Goal: Task Accomplishment & Management: Use online tool/utility

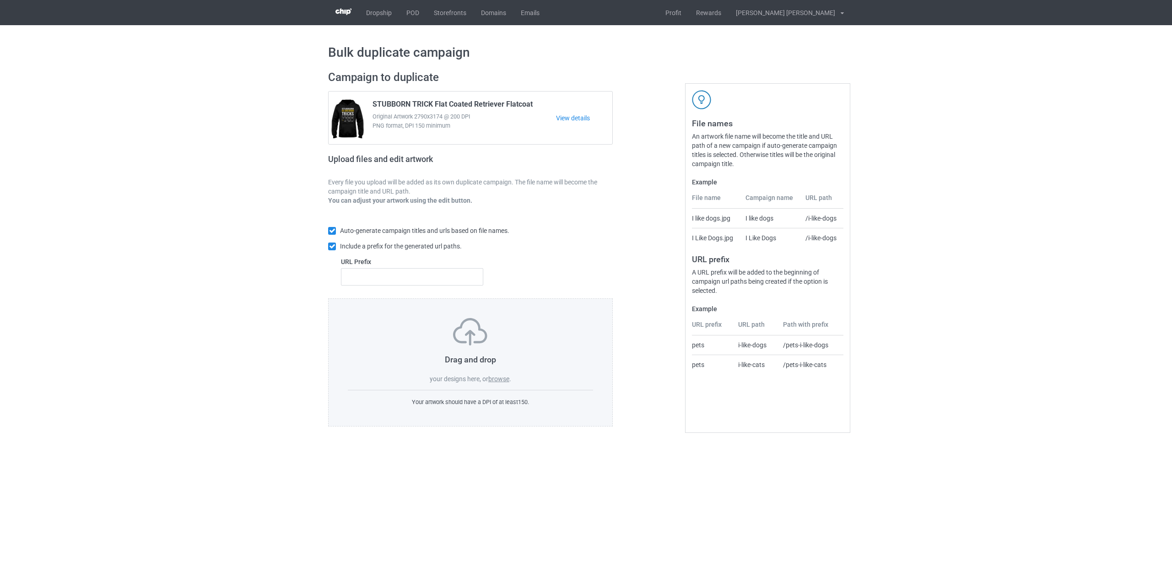
click at [500, 381] on label "browse" at bounding box center [498, 378] width 21 height 7
click at [0, 0] on input "browse" at bounding box center [0, 0] width 0 height 0
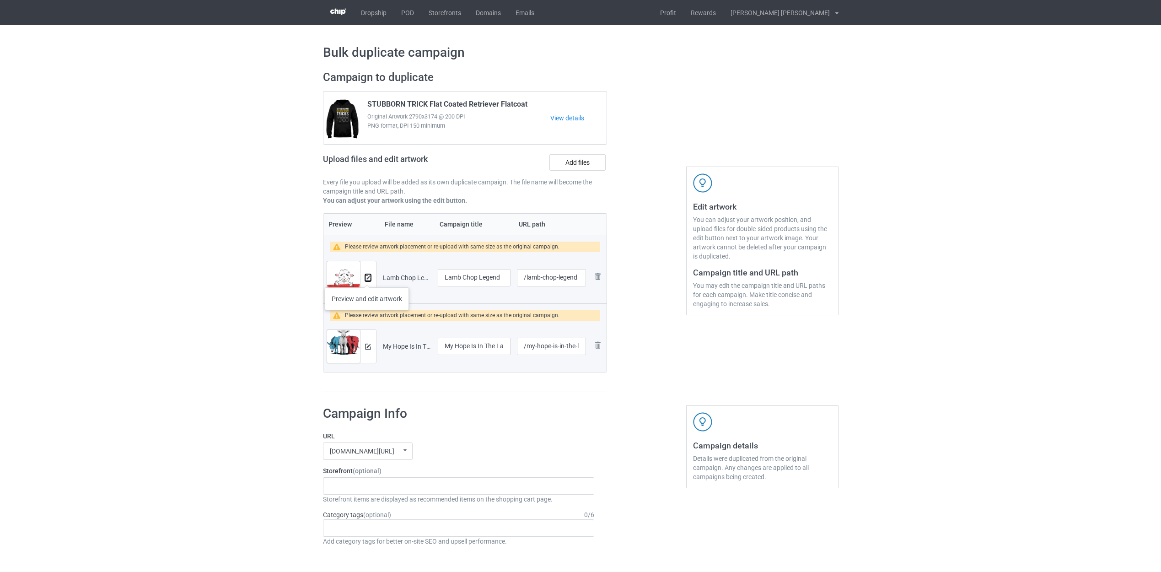
click at [366, 277] on img at bounding box center [368, 278] width 6 height 6
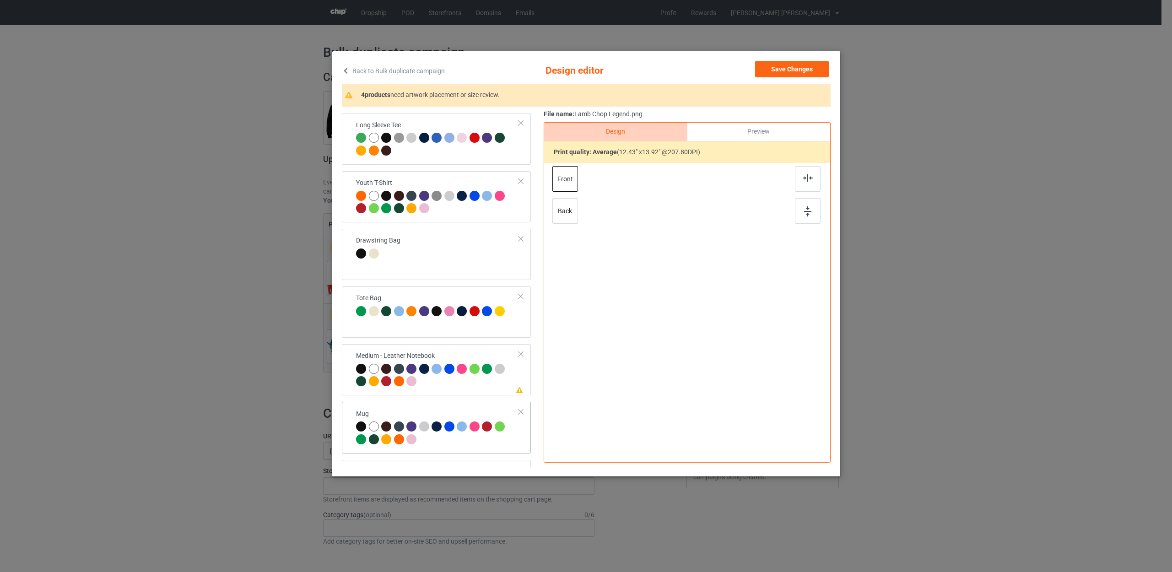
scroll to position [549, 0]
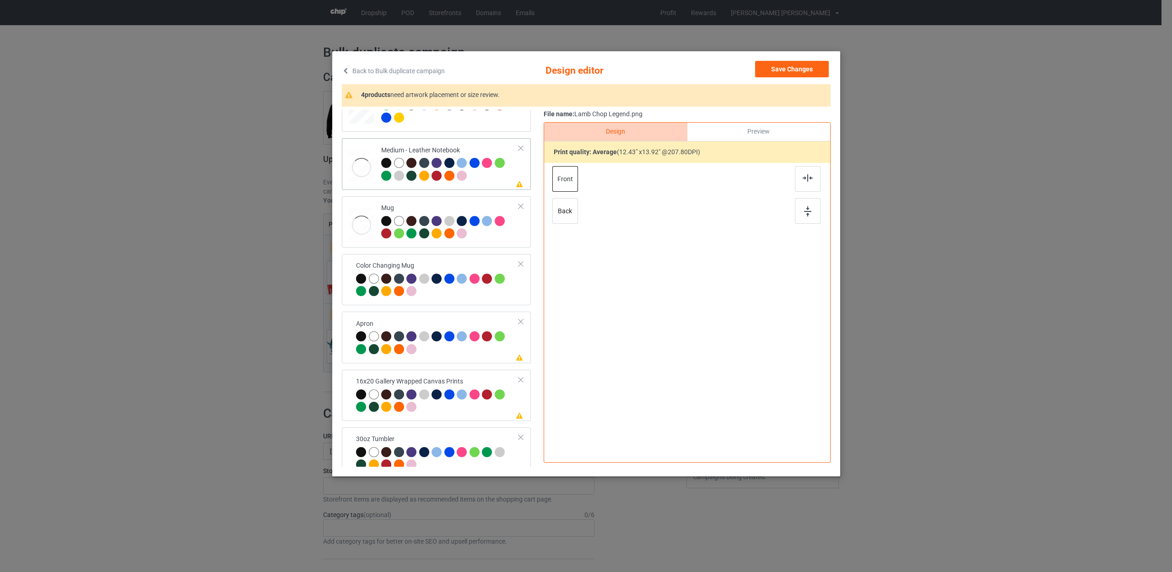
click at [481, 173] on div at bounding box center [450, 170] width 138 height 25
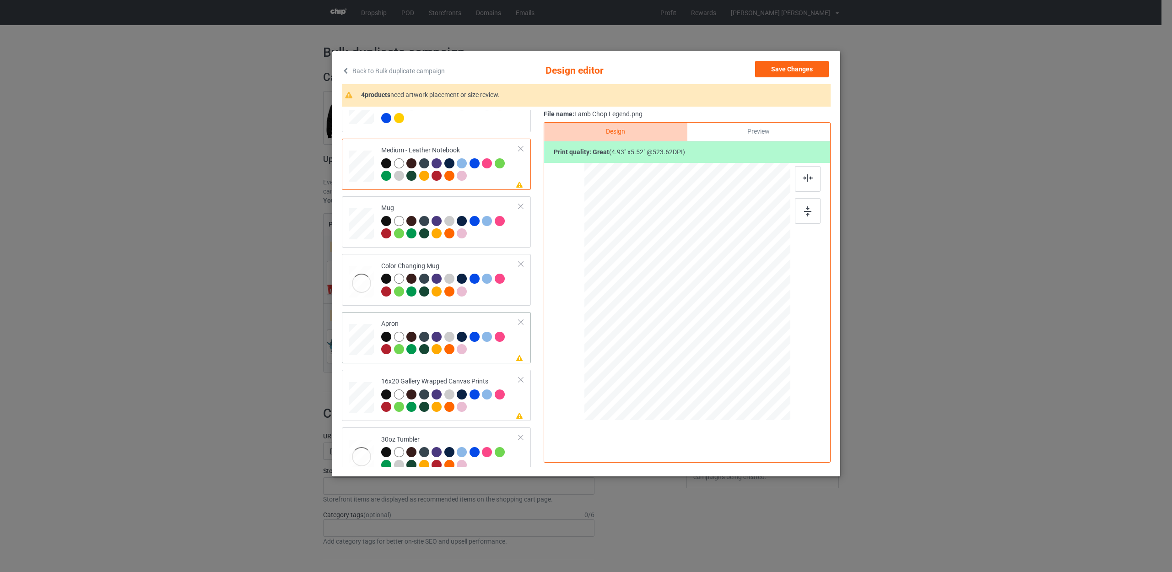
click at [489, 345] on div at bounding box center [450, 344] width 138 height 25
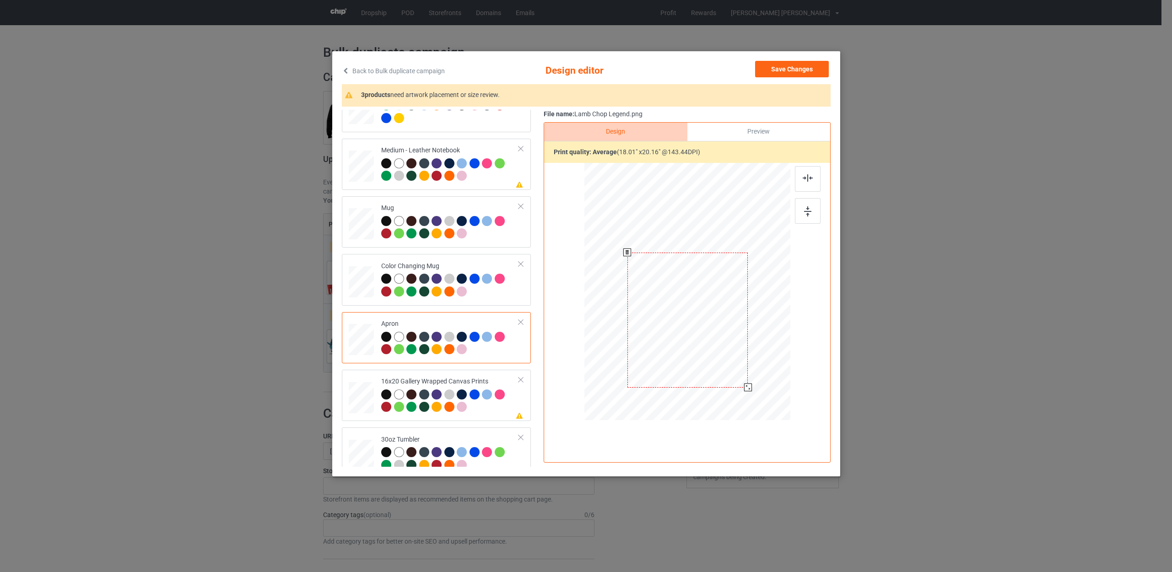
drag, startPoint x: 743, startPoint y: 381, endPoint x: 748, endPoint y: 387, distance: 7.8
click at [748, 387] on div at bounding box center [748, 387] width 8 height 8
click at [498, 408] on div at bounding box center [450, 401] width 138 height 25
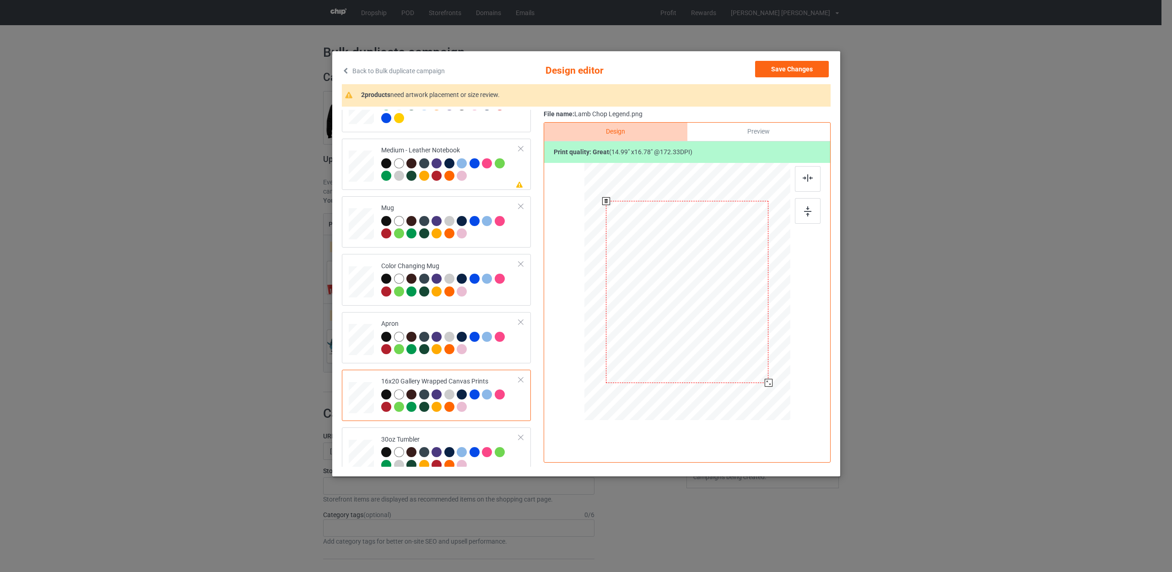
drag, startPoint x: 766, startPoint y: 379, endPoint x: 770, endPoint y: 383, distance: 5.2
click at [770, 383] on div at bounding box center [768, 383] width 8 height 8
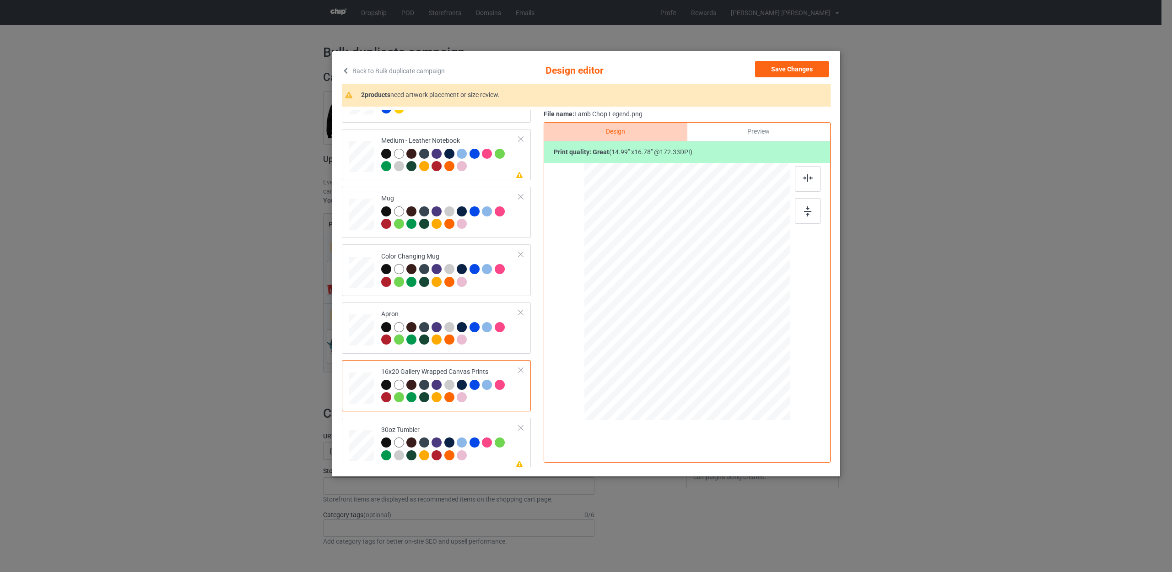
scroll to position [561, 0]
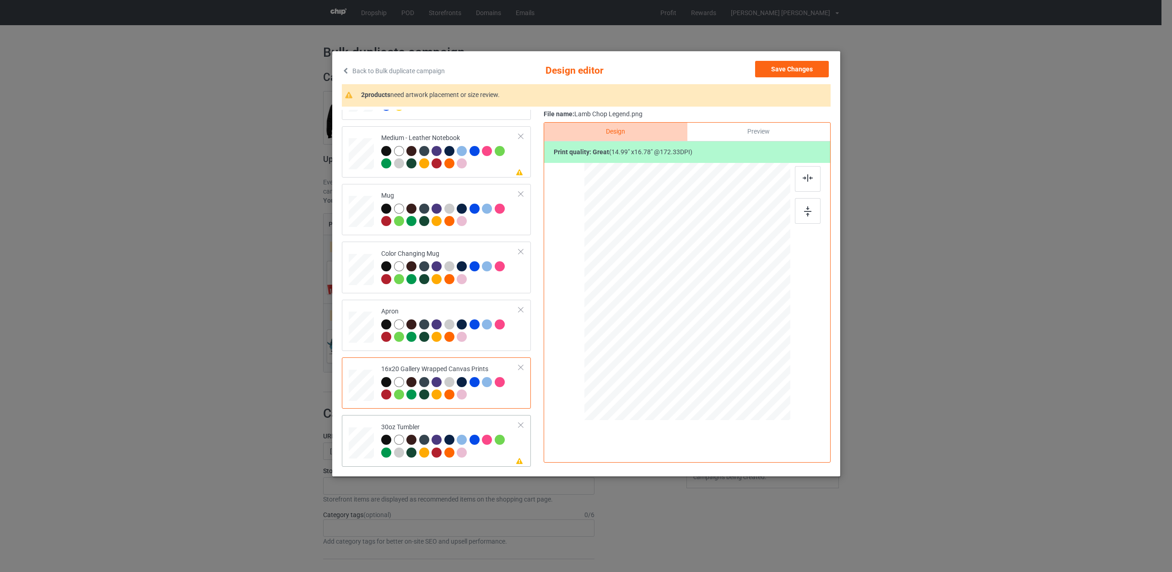
drag, startPoint x: 491, startPoint y: 454, endPoint x: 498, endPoint y: 454, distance: 7.3
click at [491, 454] on div at bounding box center [450, 447] width 138 height 25
drag, startPoint x: 676, startPoint y: 331, endPoint x: 680, endPoint y: 337, distance: 6.9
click at [680, 337] on div at bounding box center [679, 336] width 8 height 8
click at [786, 73] on button "Save Changes" at bounding box center [792, 69] width 74 height 16
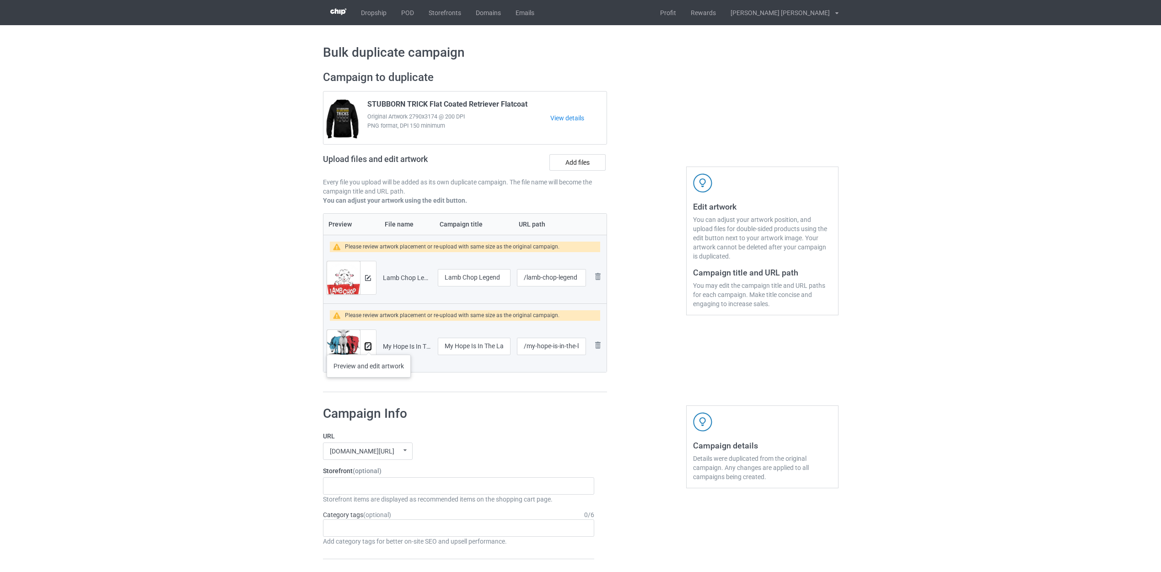
click at [367, 345] on img at bounding box center [368, 347] width 6 height 6
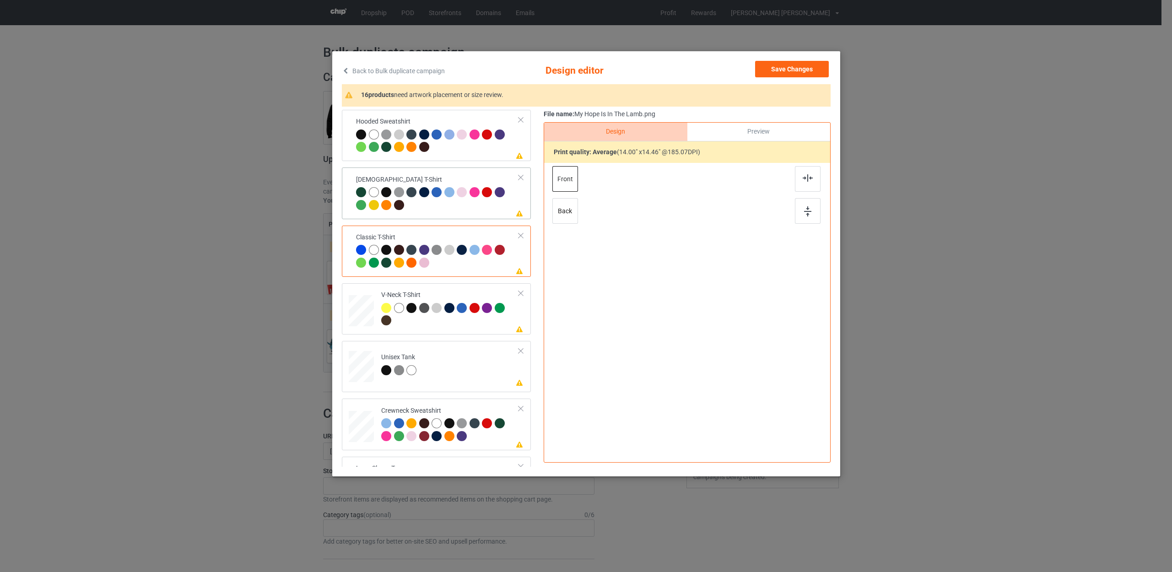
click at [486, 205] on div at bounding box center [437, 199] width 163 height 25
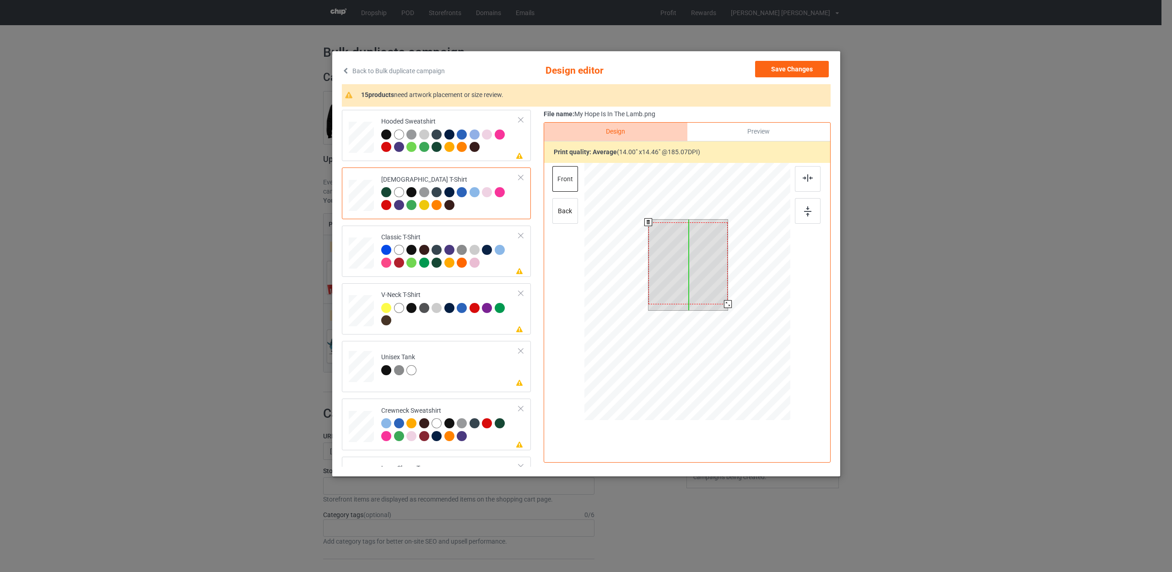
click at [707, 273] on div at bounding box center [687, 263] width 79 height 82
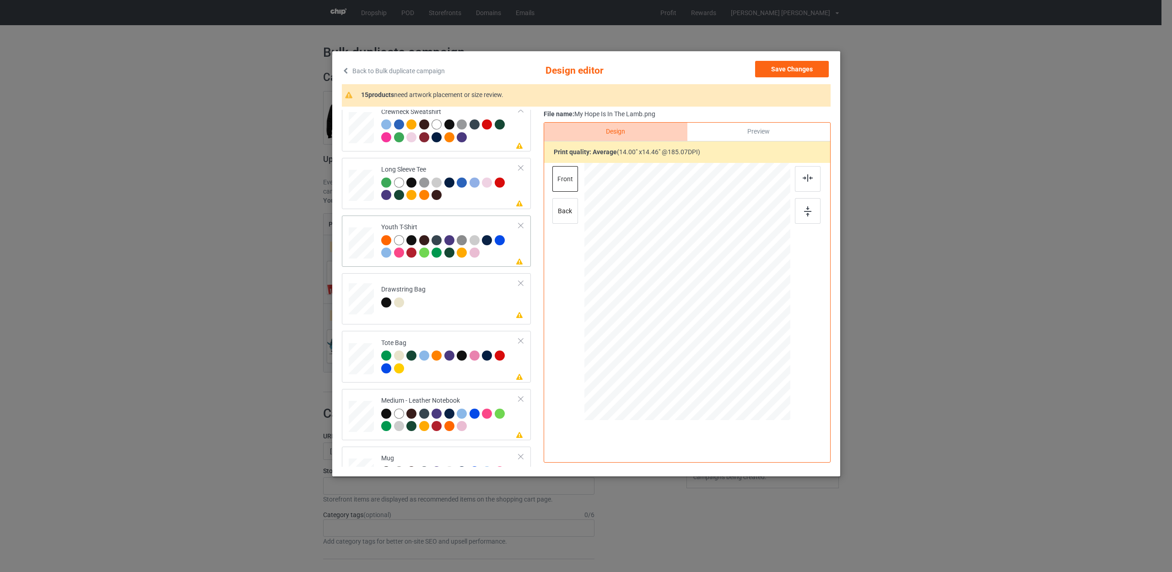
scroll to position [343, 0]
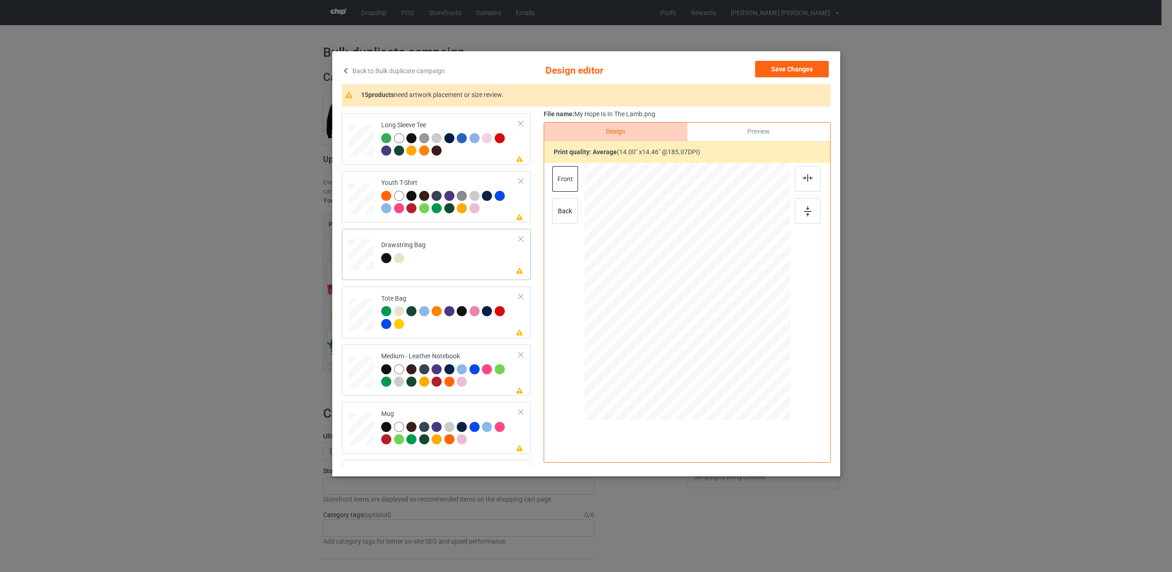
click at [481, 253] on td "Please review artwork placement Drawstring Bag" at bounding box center [450, 252] width 148 height 40
click at [676, 293] on div at bounding box center [687, 293] width 78 height 81
click at [499, 383] on div at bounding box center [450, 376] width 138 height 25
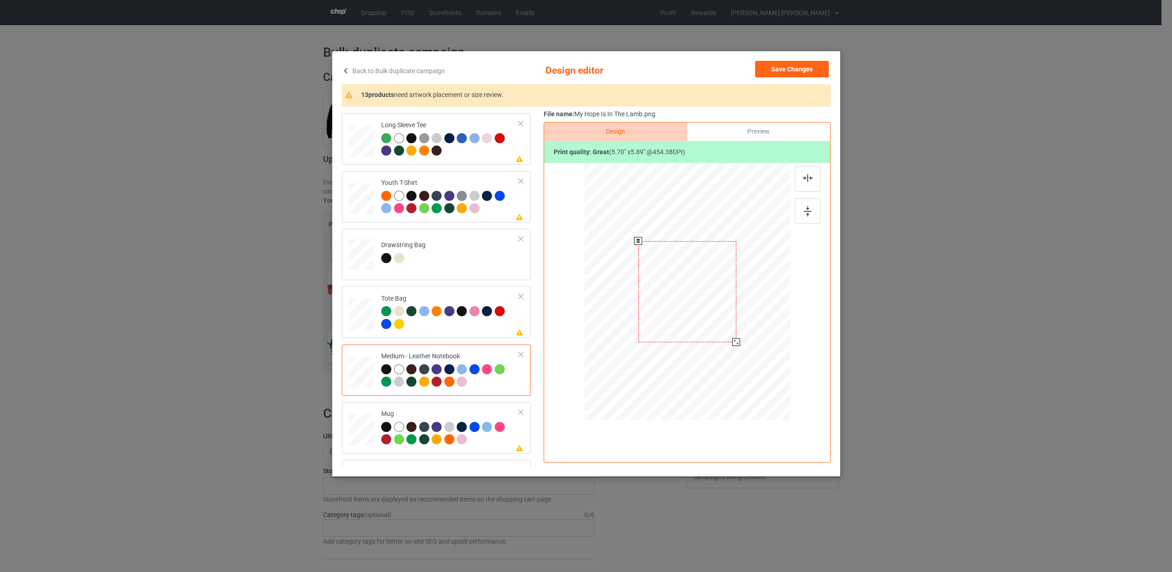
drag, startPoint x: 746, startPoint y: 351, endPoint x: 737, endPoint y: 339, distance: 15.3
click at [737, 339] on div at bounding box center [736, 342] width 8 height 8
drag, startPoint x: 669, startPoint y: 294, endPoint x: 735, endPoint y: 296, distance: 65.9
click at [735, 296] on div at bounding box center [737, 291] width 98 height 101
drag, startPoint x: 785, startPoint y: 342, endPoint x: 775, endPoint y: 338, distance: 10.9
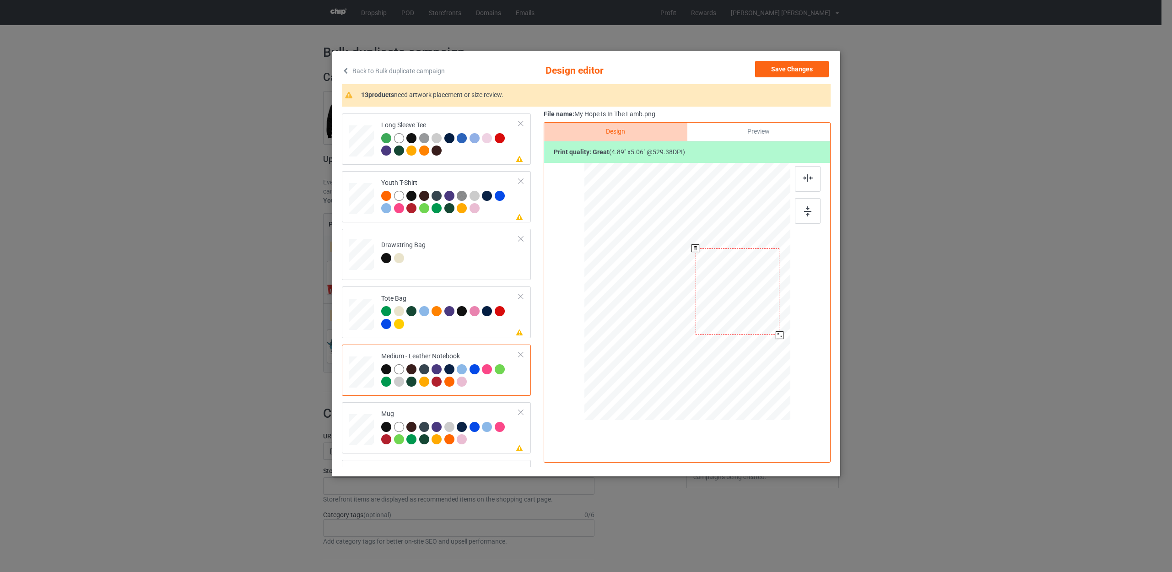
click at [775, 338] on div at bounding box center [686, 292] width 199 height 146
drag, startPoint x: 737, startPoint y: 302, endPoint x: 732, endPoint y: 302, distance: 5.5
click at [732, 302] on div at bounding box center [732, 291] width 84 height 87
click at [776, 334] on div at bounding box center [774, 336] width 8 height 8
click at [485, 445] on div at bounding box center [450, 434] width 138 height 25
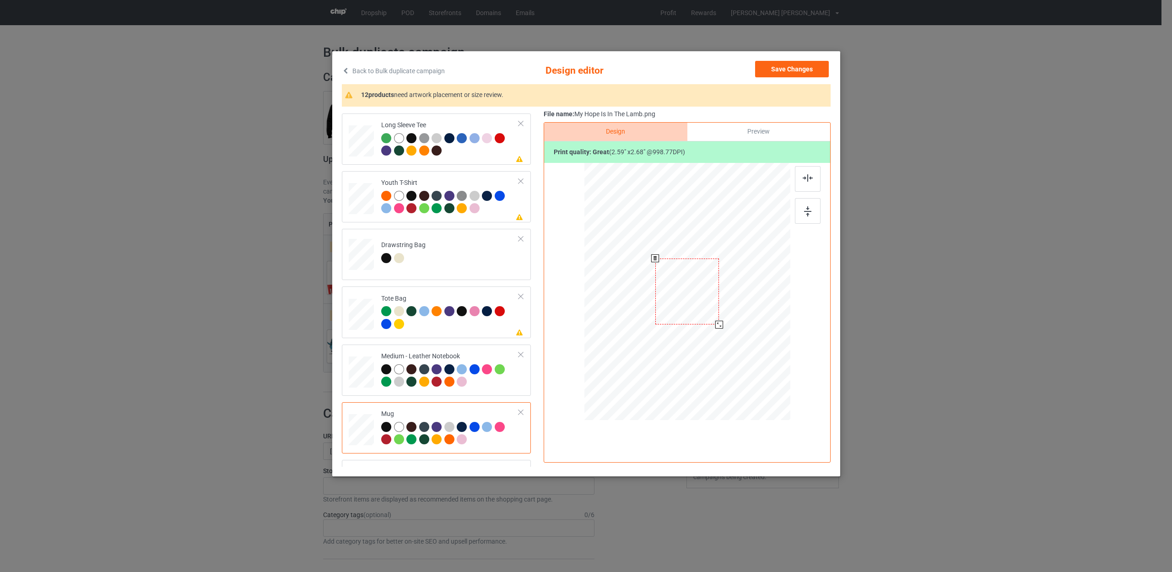
drag, startPoint x: 747, startPoint y: 354, endPoint x: 714, endPoint y: 327, distance: 42.3
click at [714, 327] on div at bounding box center [687, 291] width 206 height 86
drag, startPoint x: 657, startPoint y: 291, endPoint x: 641, endPoint y: 293, distance: 15.2
click at [641, 293] on div at bounding box center [633, 291] width 64 height 66
click at [658, 323] on div at bounding box center [687, 291] width 206 height 86
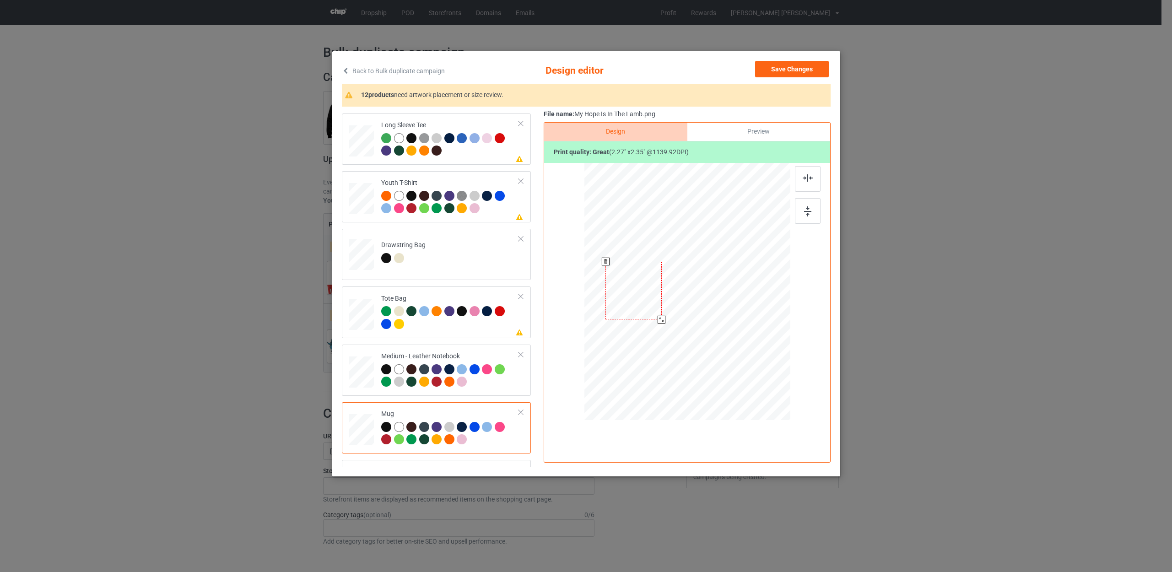
click at [664, 318] on div at bounding box center [662, 320] width 8 height 8
click at [638, 298] on div at bounding box center [631, 291] width 56 height 58
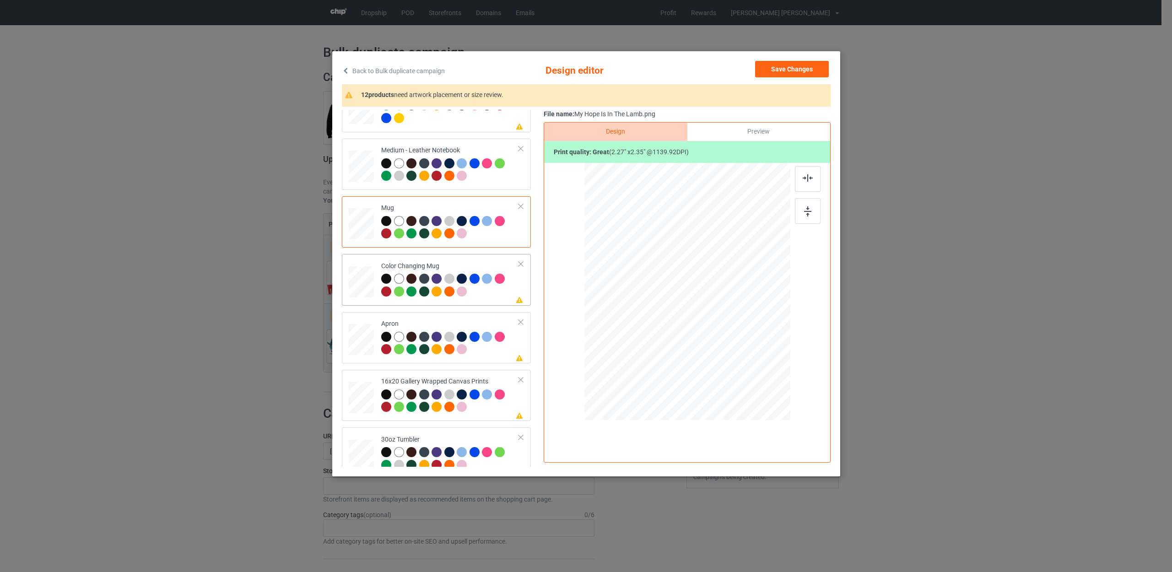
click at [488, 297] on div at bounding box center [450, 286] width 138 height 25
click at [481, 352] on div at bounding box center [450, 344] width 138 height 25
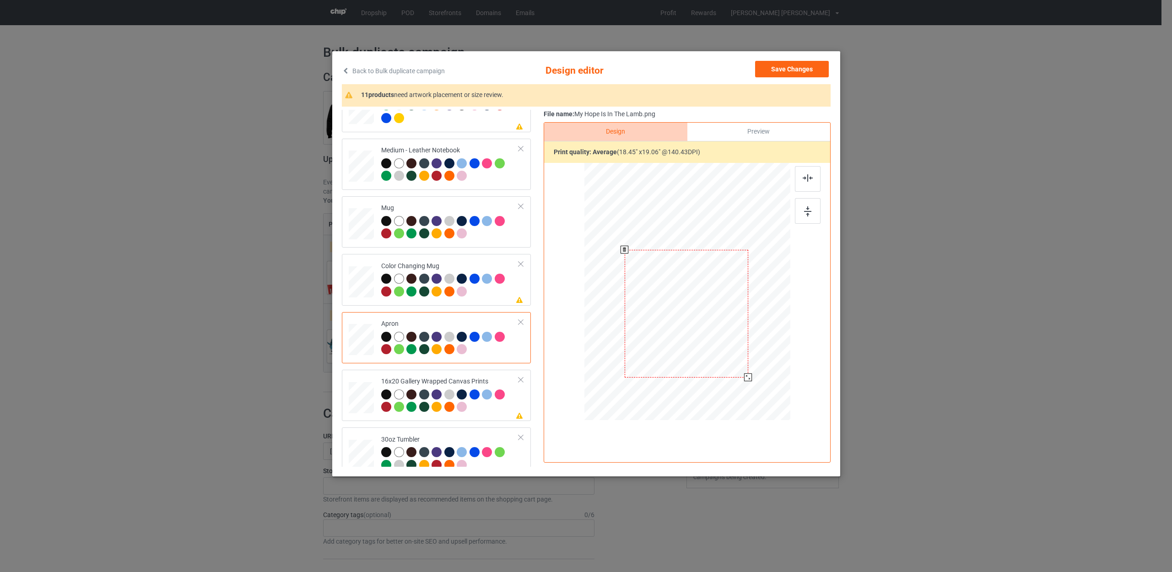
drag, startPoint x: 693, startPoint y: 286, endPoint x: 692, endPoint y: 308, distance: 22.0
click at [692, 308] on div at bounding box center [686, 314] width 124 height 128
drag, startPoint x: 749, startPoint y: 378, endPoint x: 754, endPoint y: 392, distance: 14.2
click at [754, 392] on div at bounding box center [687, 292] width 206 height 226
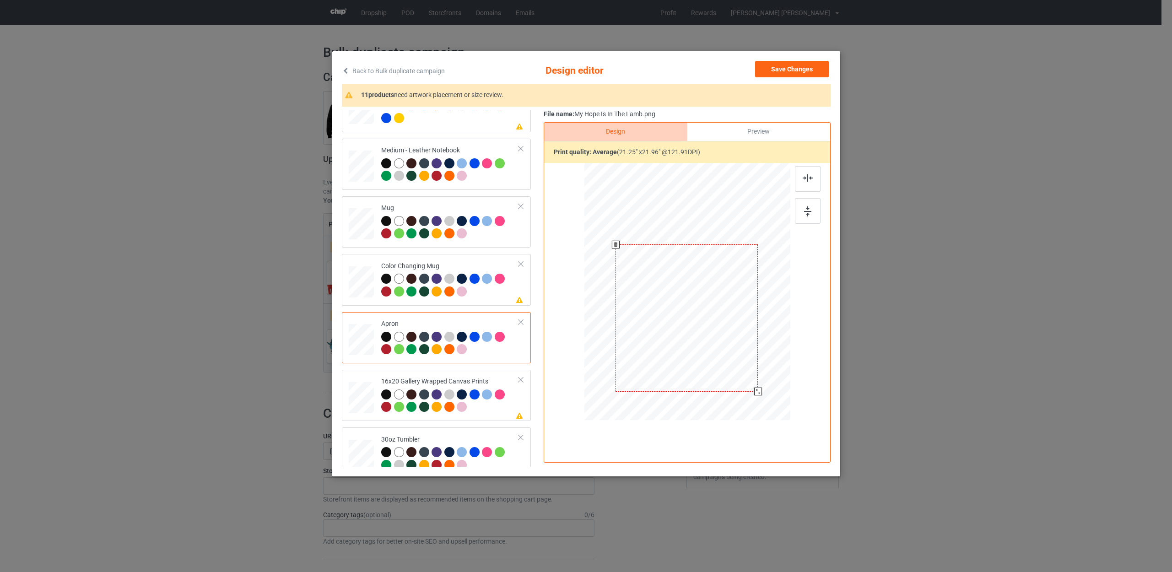
click at [685, 306] on div at bounding box center [686, 317] width 142 height 147
click at [481, 407] on div at bounding box center [450, 401] width 138 height 25
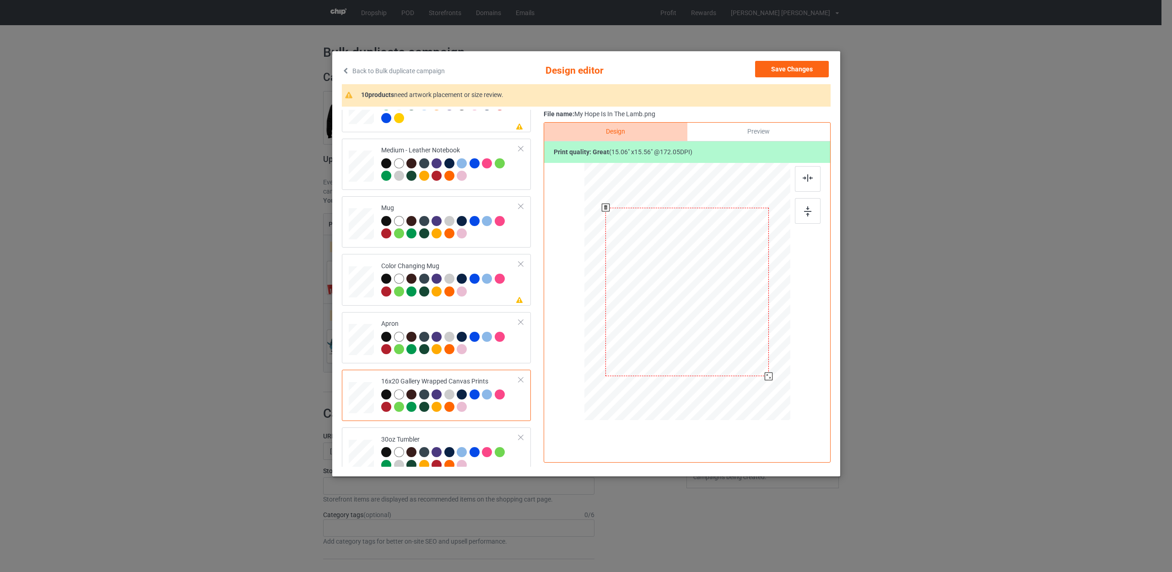
drag, startPoint x: 751, startPoint y: 358, endPoint x: 767, endPoint y: 383, distance: 29.7
click at [767, 383] on div at bounding box center [687, 291] width 206 height 249
click at [495, 464] on div at bounding box center [450, 459] width 138 height 25
click at [726, 338] on div at bounding box center [687, 292] width 200 height 111
drag, startPoint x: 654, startPoint y: 293, endPoint x: 645, endPoint y: 293, distance: 9.2
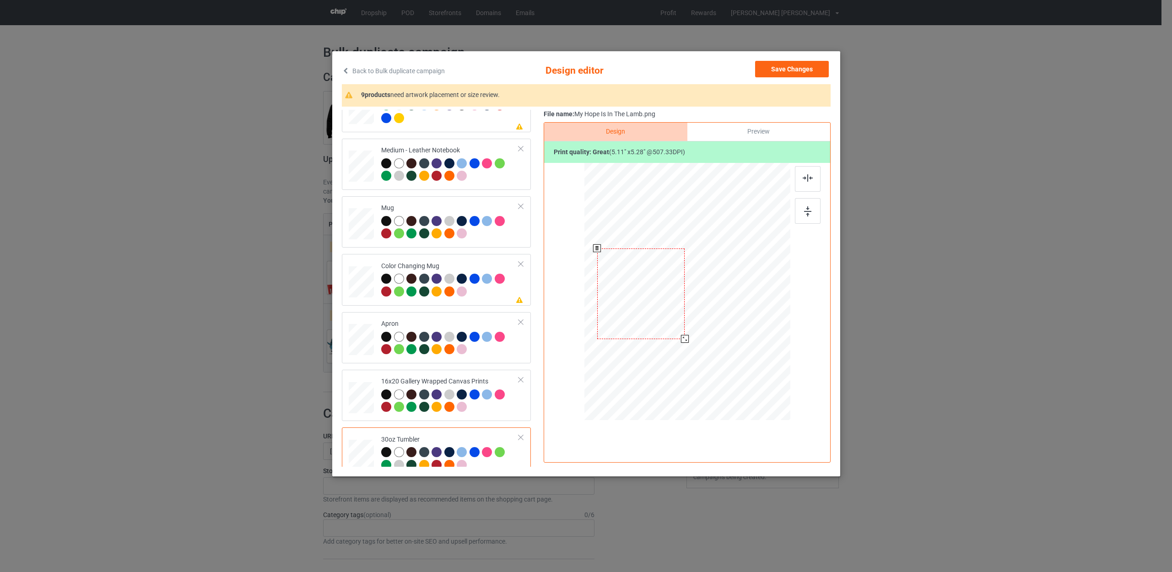
click at [645, 293] on div at bounding box center [640, 293] width 87 height 91
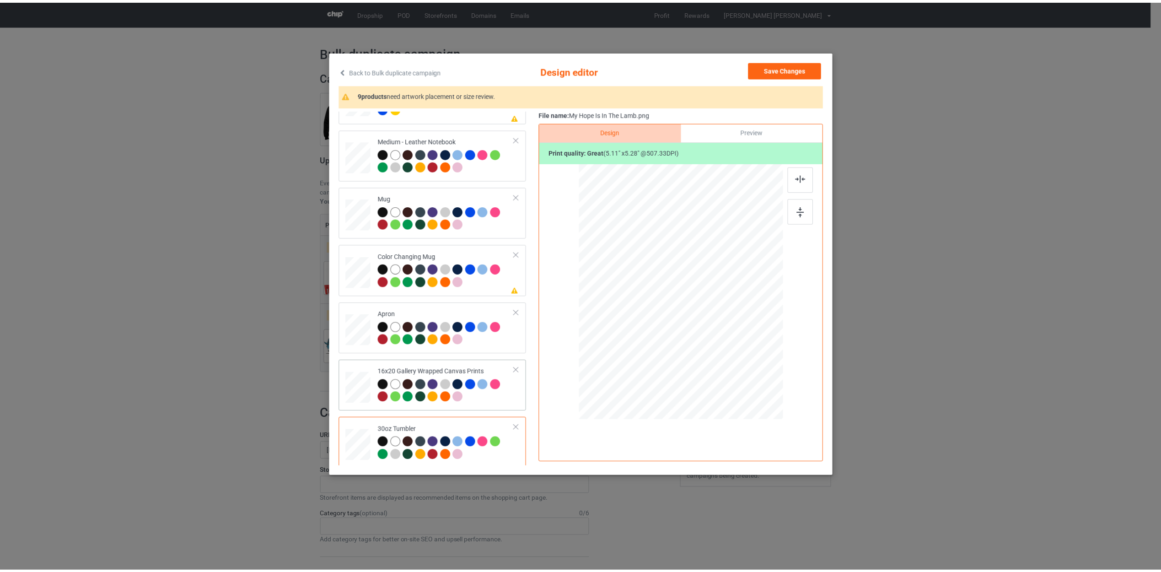
scroll to position [561, 0]
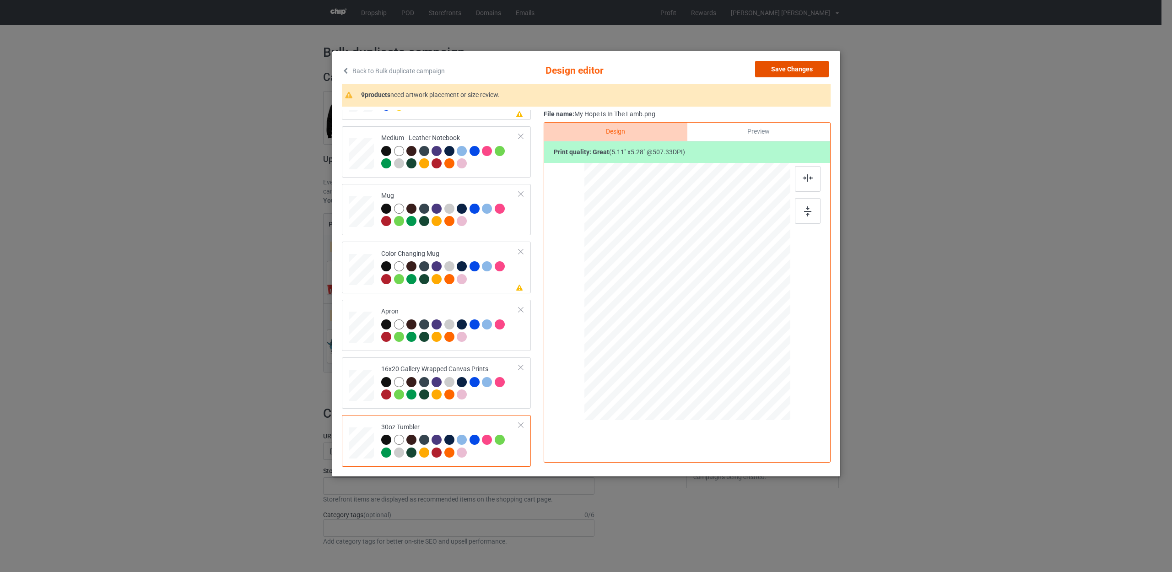
click at [767, 72] on button "Save Changes" at bounding box center [792, 69] width 74 height 16
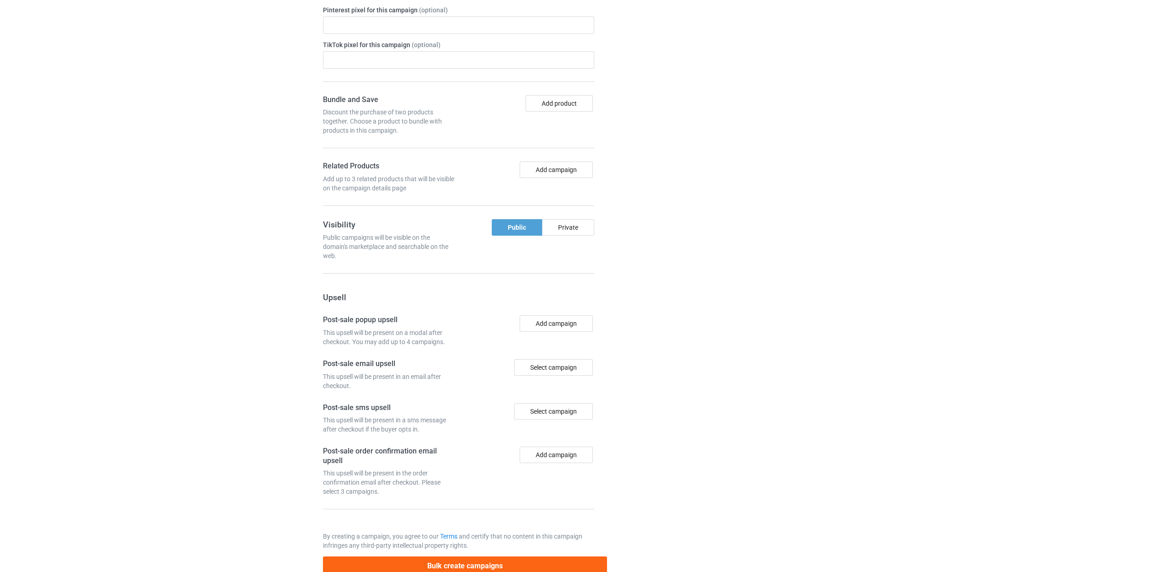
scroll to position [679, 0]
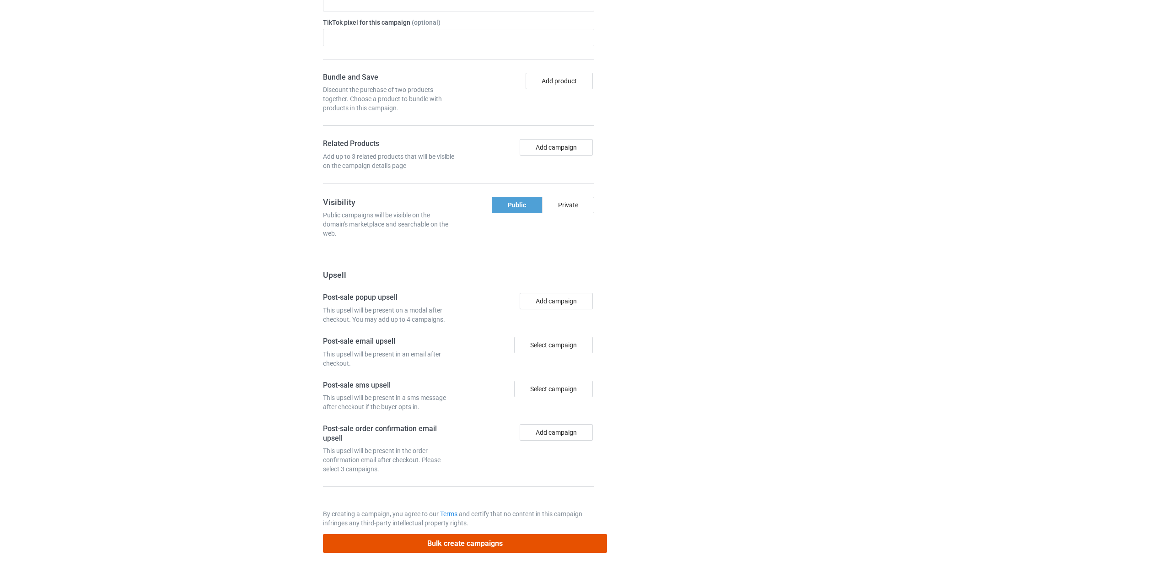
click at [493, 545] on button "Bulk create campaigns" at bounding box center [465, 543] width 285 height 19
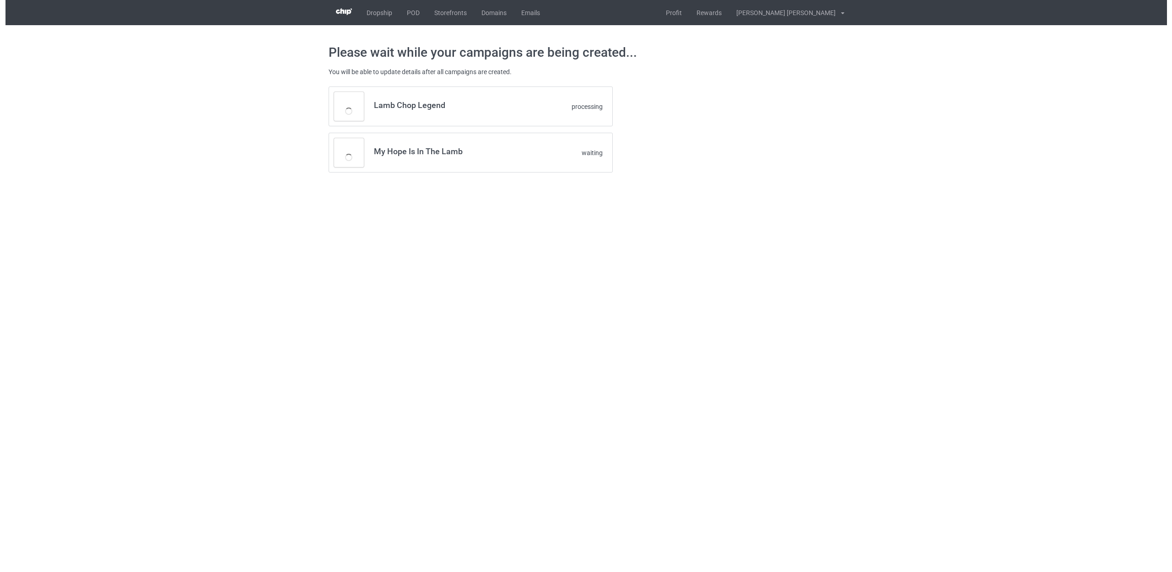
scroll to position [0, 0]
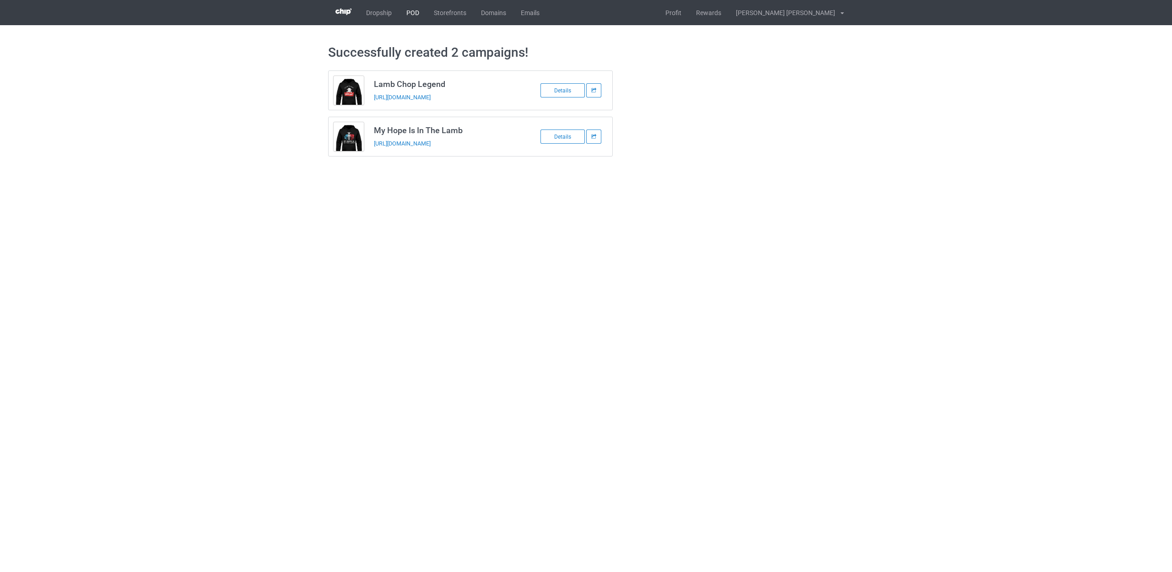
click at [417, 11] on link "POD" at bounding box center [412, 12] width 27 height 25
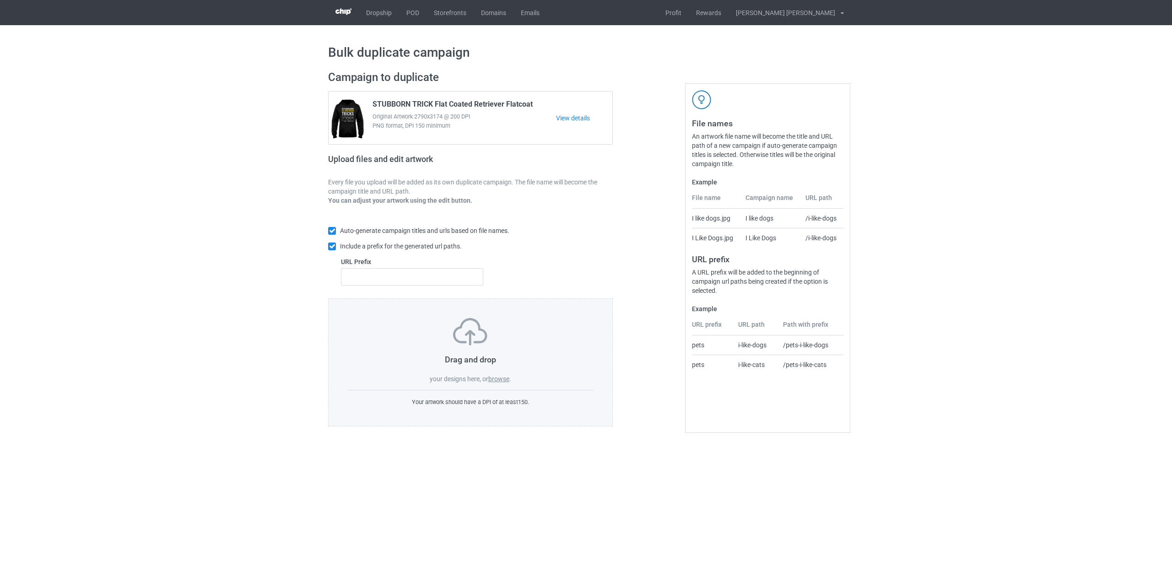
click at [504, 380] on label "browse" at bounding box center [498, 378] width 21 height 7
click at [0, 0] on input "browse" at bounding box center [0, 0] width 0 height 0
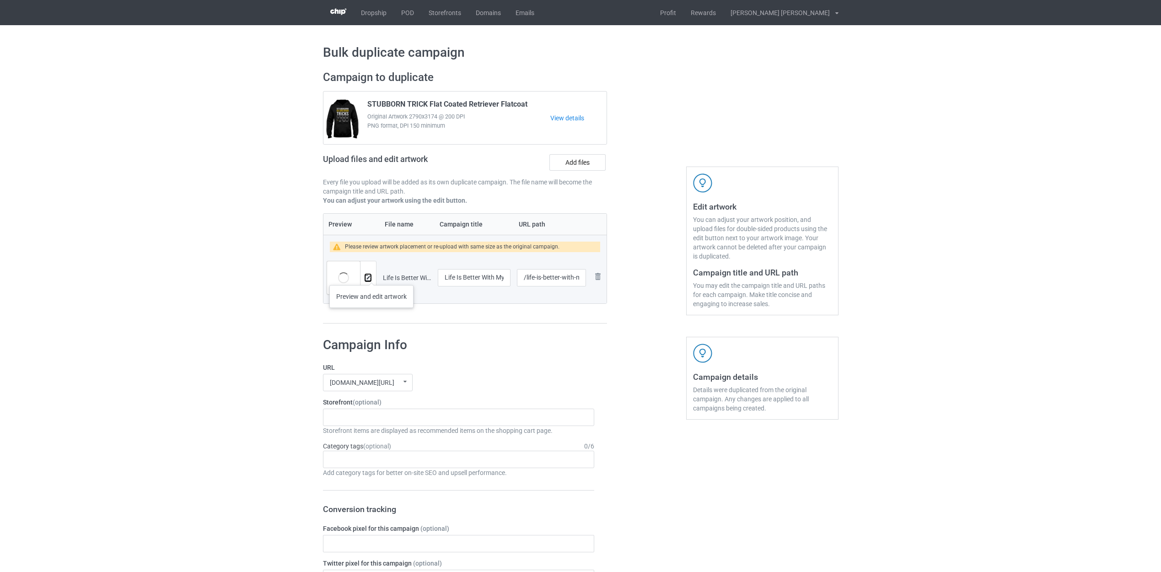
click at [371, 276] on img at bounding box center [368, 278] width 6 height 6
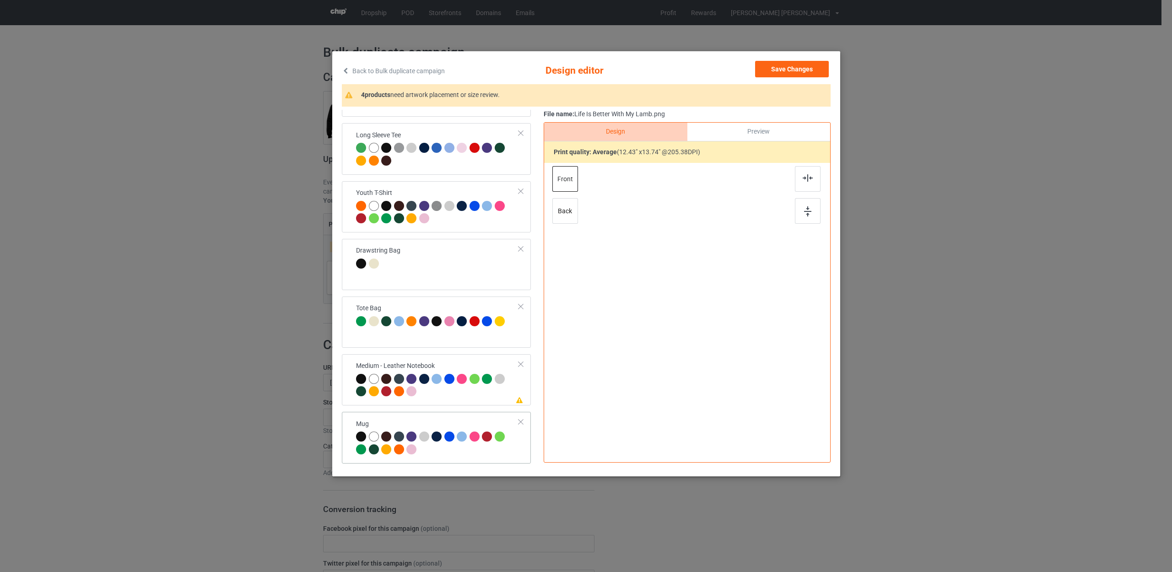
scroll to position [412, 0]
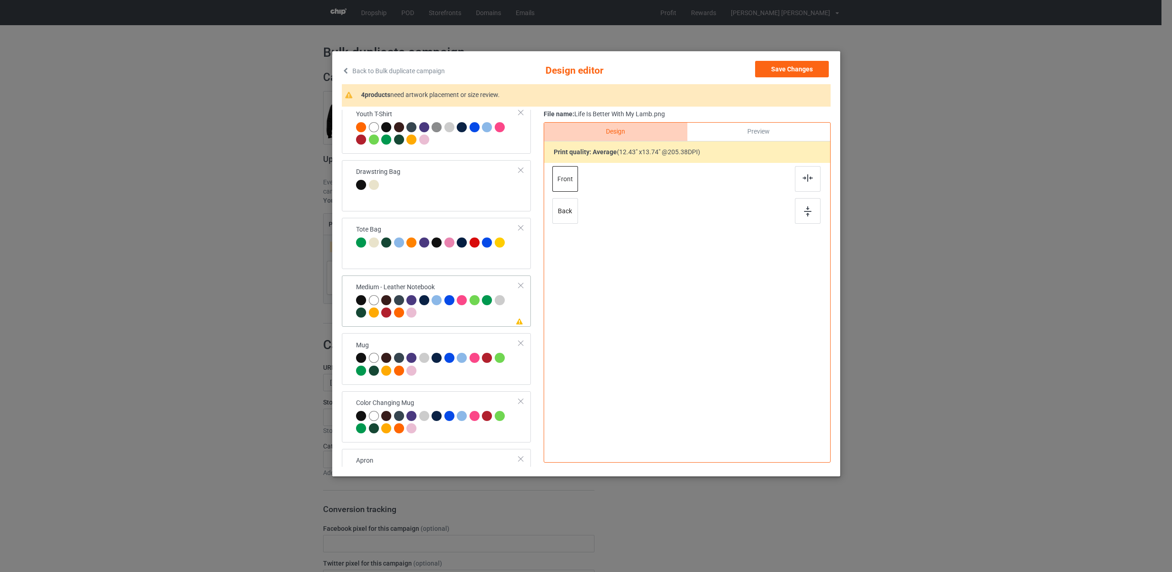
click at [472, 318] on div at bounding box center [437, 307] width 163 height 25
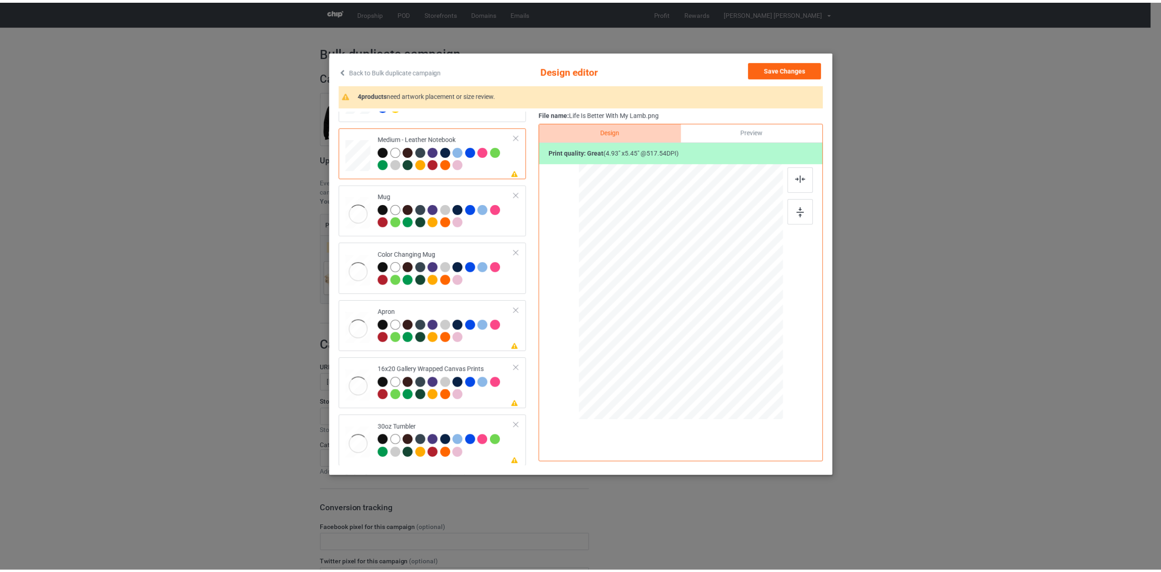
scroll to position [561, 0]
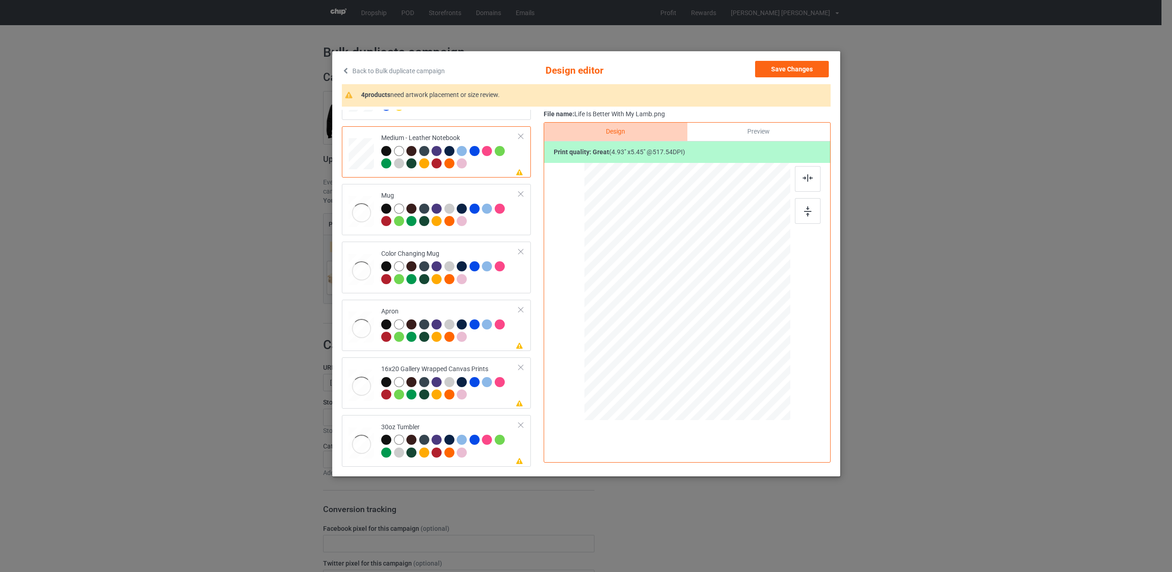
click at [492, 340] on div at bounding box center [450, 331] width 138 height 25
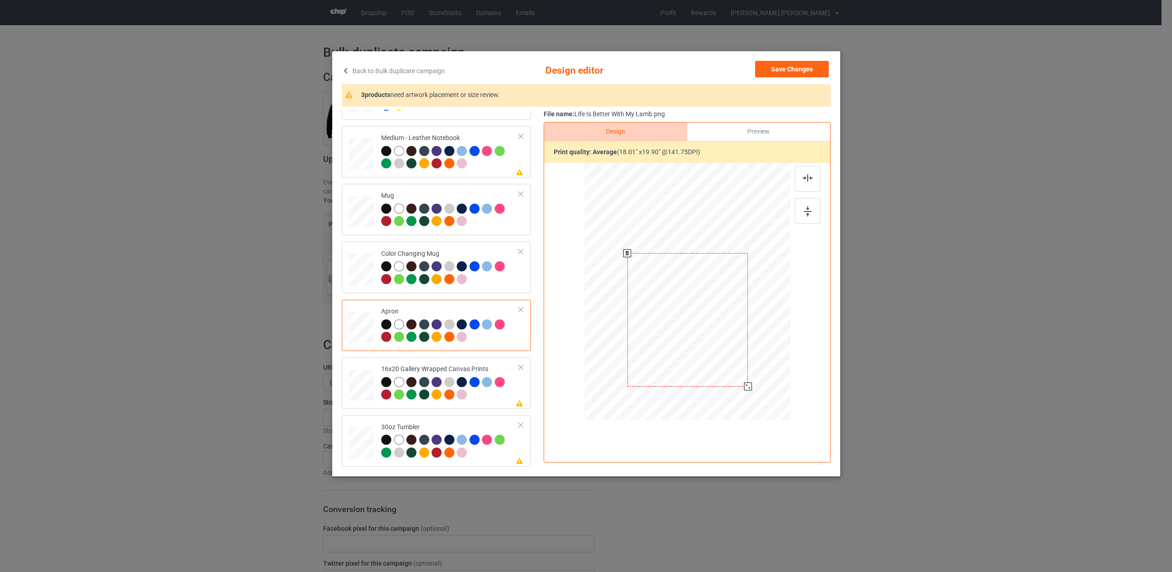
drag, startPoint x: 744, startPoint y: 382, endPoint x: 748, endPoint y: 389, distance: 8.2
click at [748, 389] on div at bounding box center [748, 387] width 8 height 8
drag, startPoint x: 485, startPoint y: 396, endPoint x: 499, endPoint y: 396, distance: 14.6
click at [485, 396] on div at bounding box center [450, 389] width 138 height 25
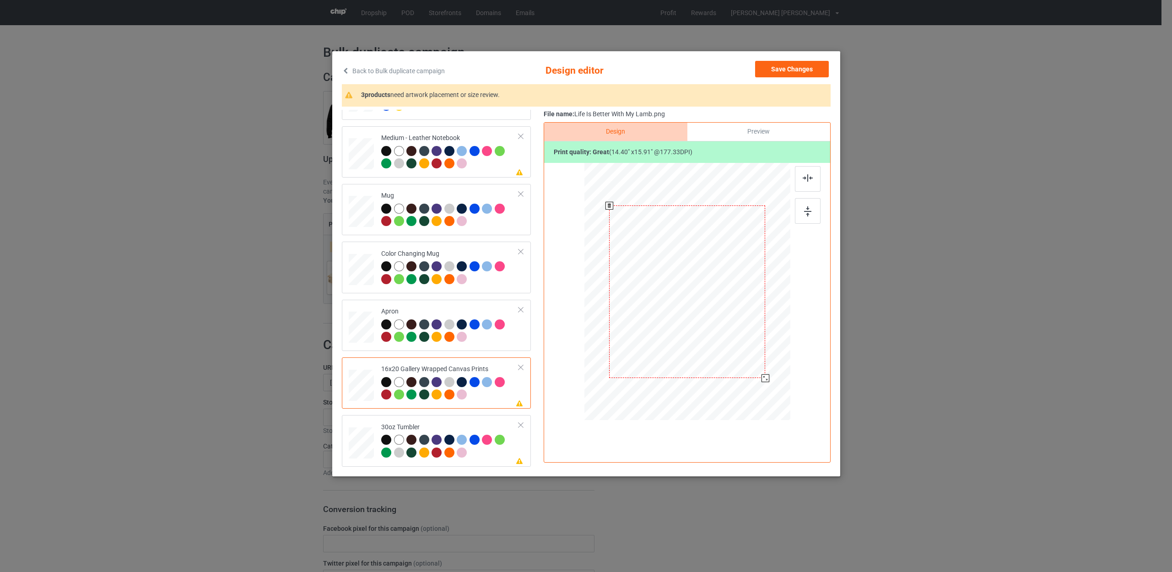
drag, startPoint x: 769, startPoint y: 378, endPoint x: 769, endPoint y: 384, distance: 5.5
click at [769, 384] on div at bounding box center [687, 291] width 206 height 249
drag, startPoint x: 765, startPoint y: 380, endPoint x: 770, endPoint y: 385, distance: 7.1
click at [769, 384] on div at bounding box center [768, 382] width 8 height 8
click at [478, 422] on td "Please review artwork placement 30oz Tumbler" at bounding box center [450, 441] width 148 height 44
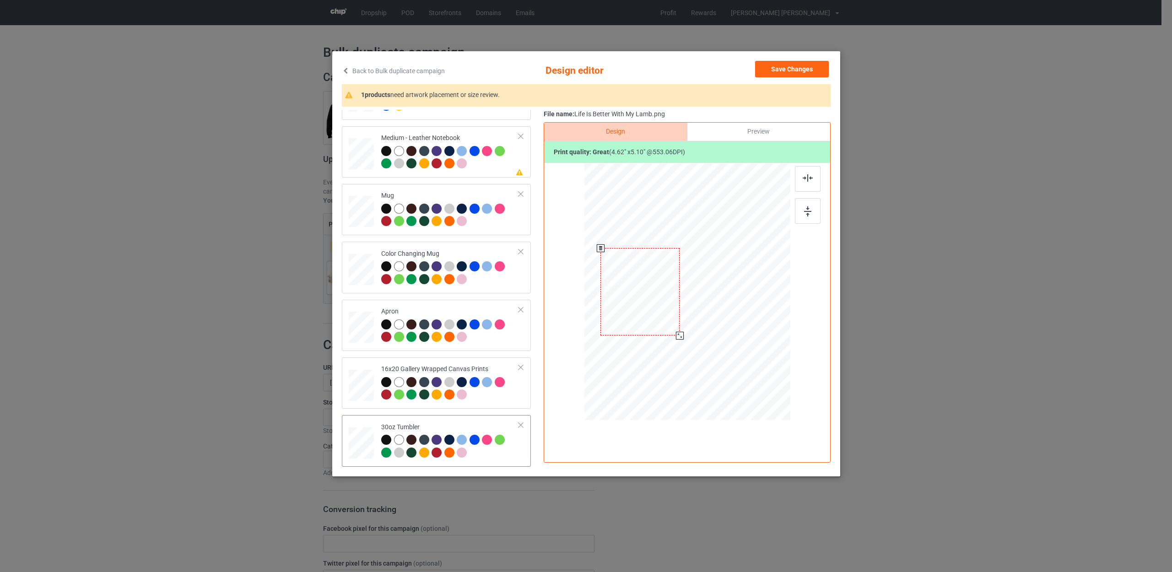
drag, startPoint x: 675, startPoint y: 331, endPoint x: 679, endPoint y: 339, distance: 9.0
click at [679, 339] on div at bounding box center [679, 336] width 8 height 8
click at [776, 67] on button "Save Changes" at bounding box center [792, 69] width 74 height 16
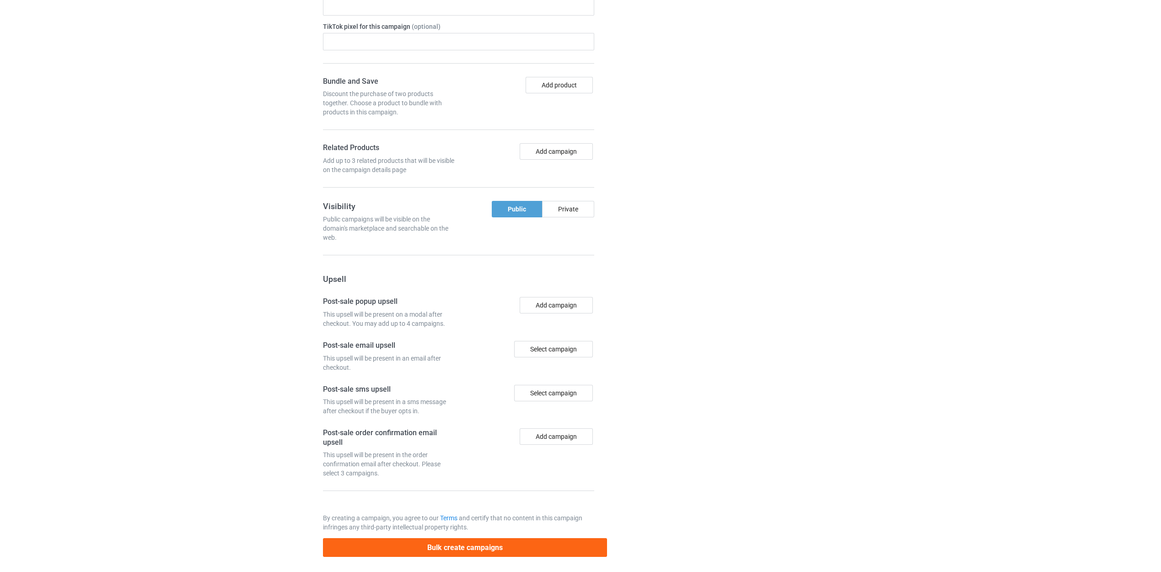
scroll to position [611, 0]
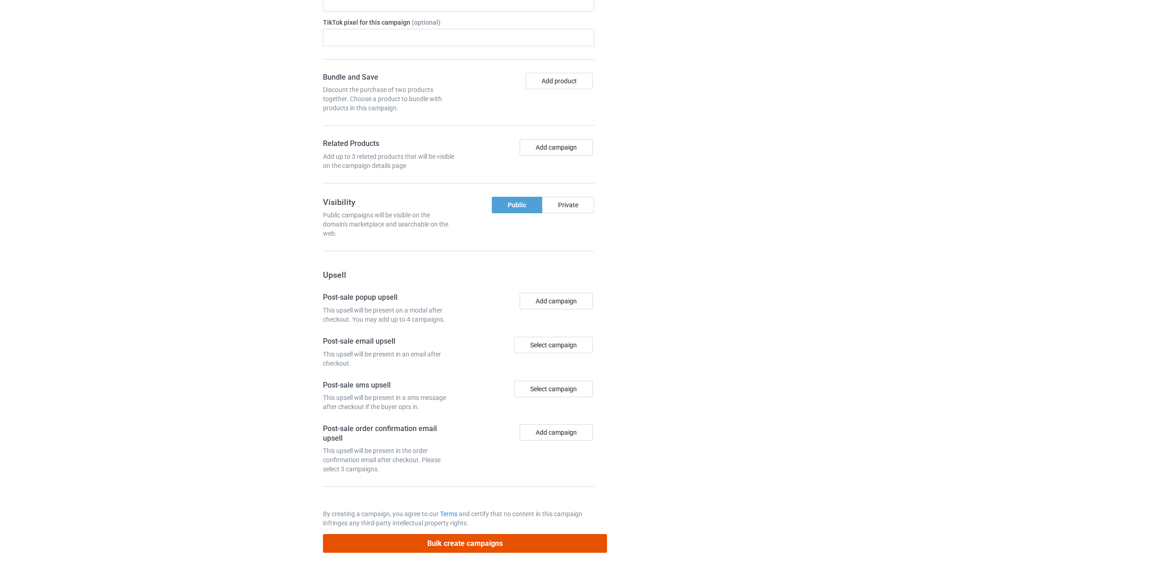
click at [486, 542] on button "Bulk create campaigns" at bounding box center [465, 543] width 285 height 19
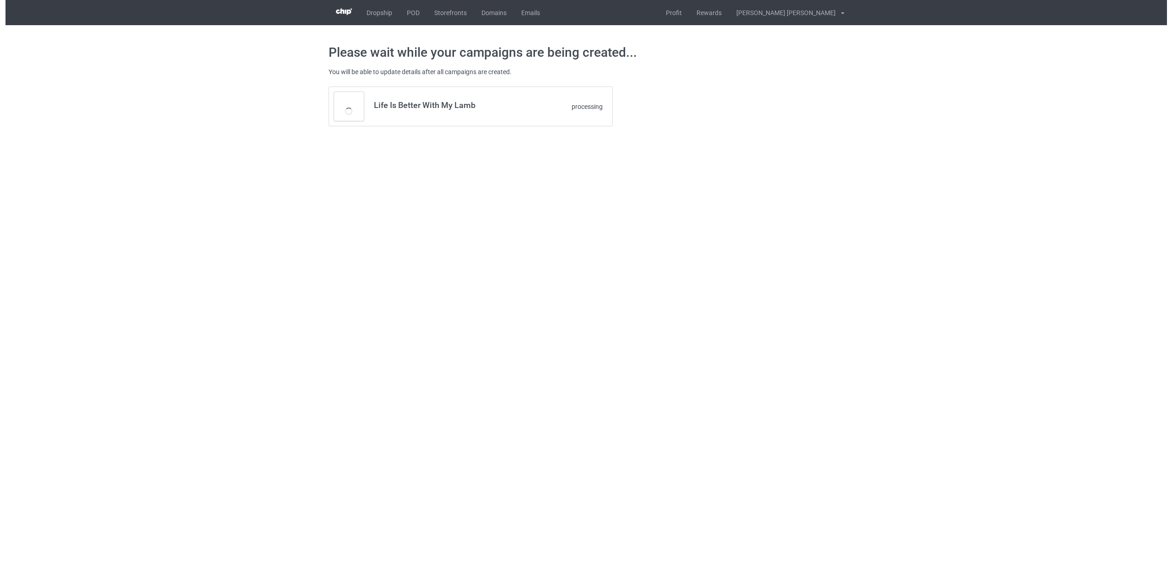
scroll to position [0, 0]
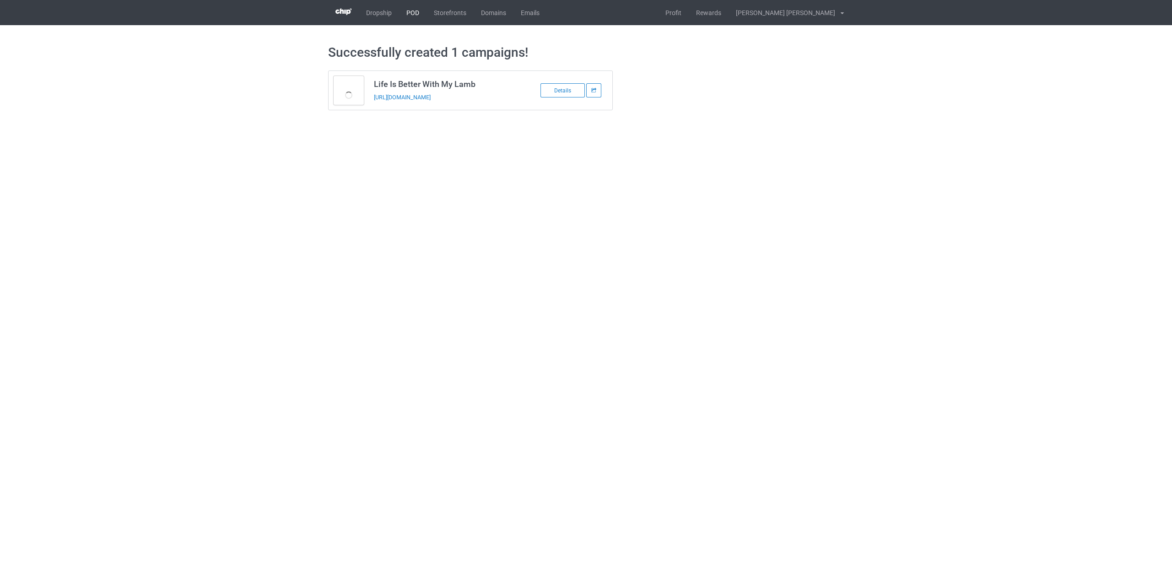
click at [403, 11] on link "POD" at bounding box center [412, 12] width 27 height 25
